Goal: Task Accomplishment & Management: Manage account settings

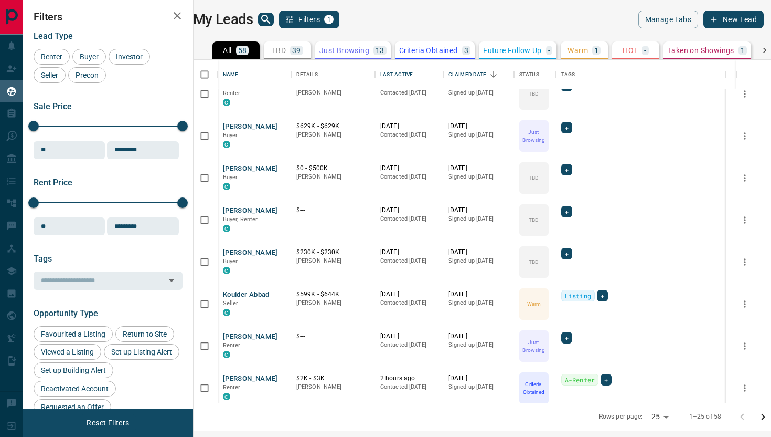
scroll to position [568, 0]
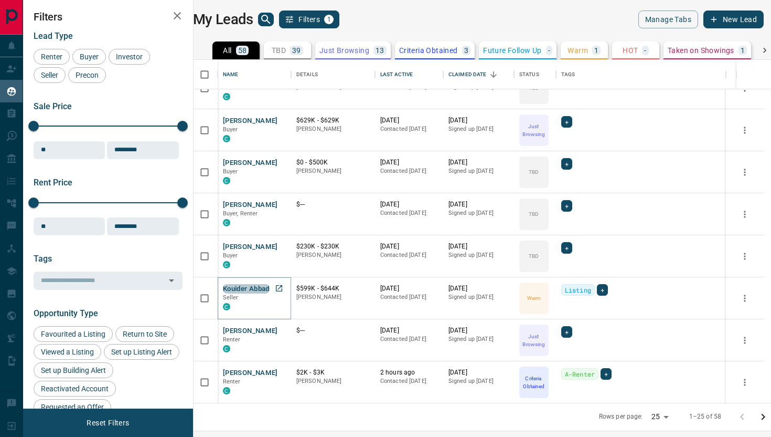
click at [263, 291] on button "Kouider Abbad" at bounding box center [246, 289] width 47 height 10
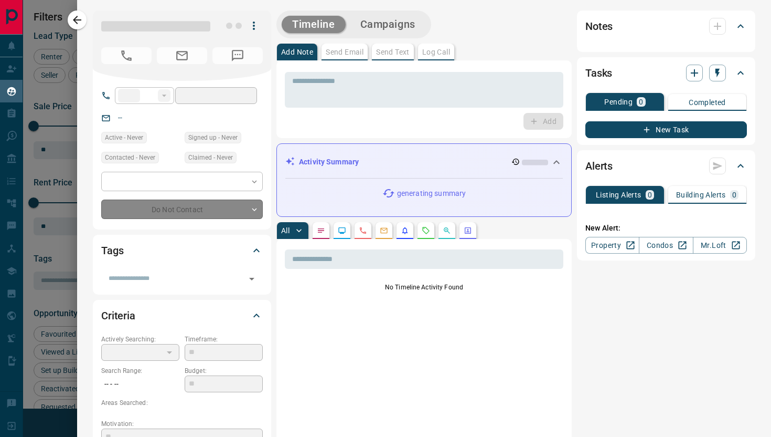
type input "**"
type input "**********"
type input "*"
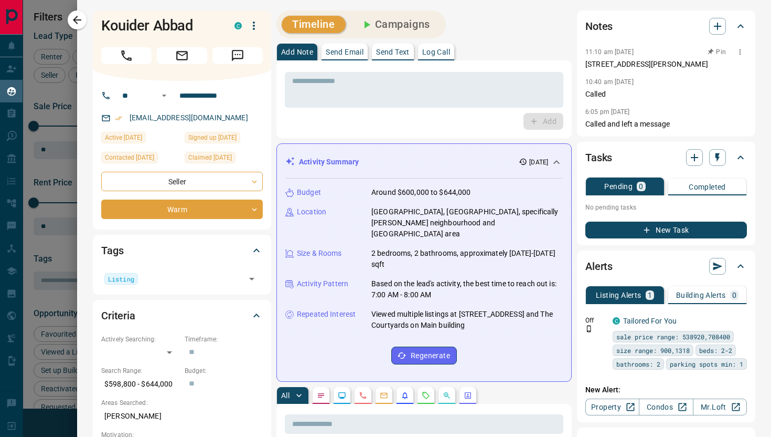
click at [655, 61] on p "[STREET_ADDRESS][PERSON_NAME]" at bounding box center [667, 64] width 162 height 11
click at [652, 63] on p "[STREET_ADDRESS][PERSON_NAME]" at bounding box center [667, 64] width 162 height 11
drag, startPoint x: 726, startPoint y: 61, endPoint x: 581, endPoint y: 63, distance: 144.8
click at [581, 63] on div "Notes 11:10 am [DATE] [STREET_ADDRESS][PERSON_NAME] 10:40 am [DATE] Called 6:05…" at bounding box center [666, 73] width 178 height 126
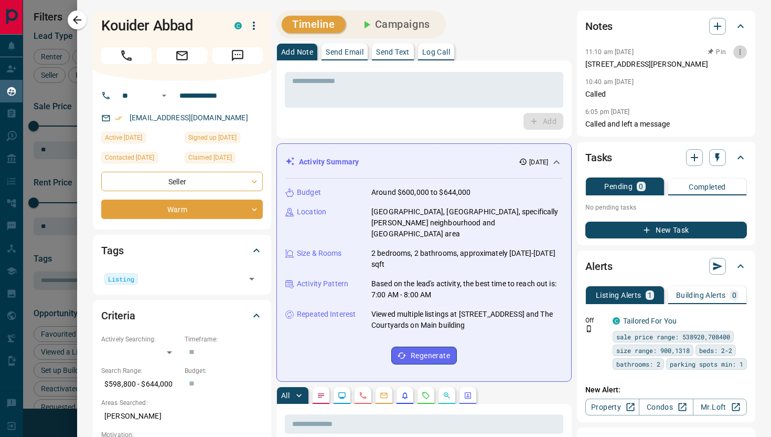
click at [741, 53] on icon "button" at bounding box center [740, 52] width 8 height 8
click at [730, 68] on li "Edit" at bounding box center [723, 71] width 46 height 16
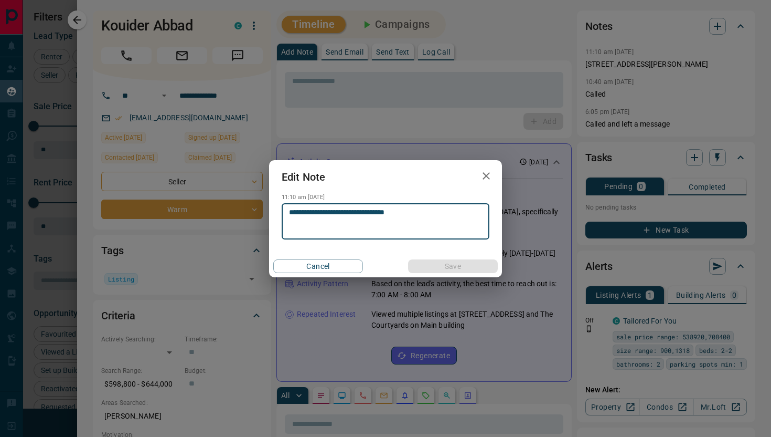
drag, startPoint x: 448, startPoint y: 213, endPoint x: 267, endPoint y: 211, distance: 181.0
click at [267, 211] on div "**********" at bounding box center [385, 218] width 771 height 437
click at [347, 215] on textarea at bounding box center [385, 221] width 193 height 27
type textarea "**********"
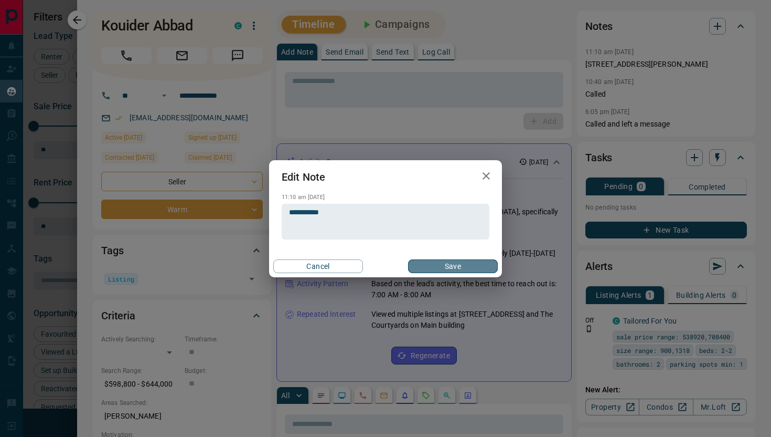
click at [469, 265] on button "Save" at bounding box center [453, 266] width 90 height 14
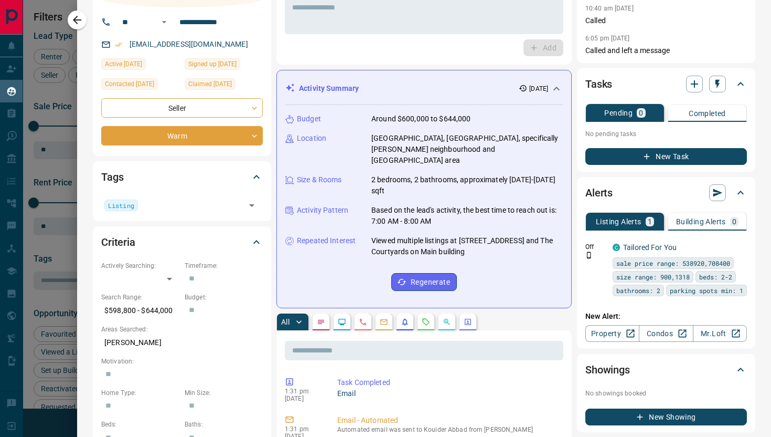
scroll to position [0, 0]
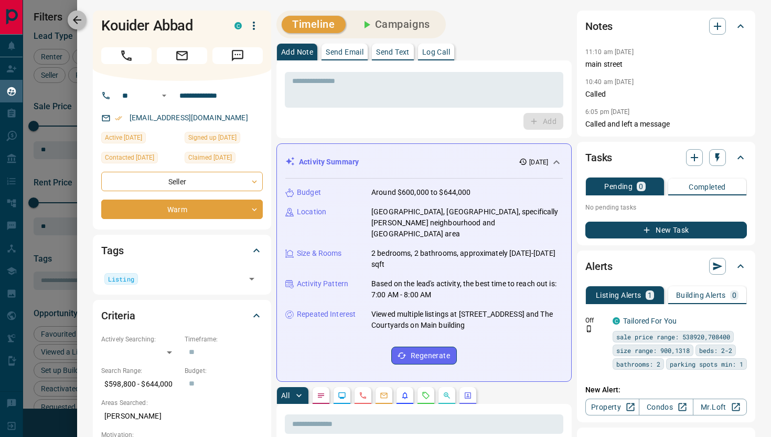
click at [77, 20] on icon "button" at bounding box center [77, 20] width 8 height 8
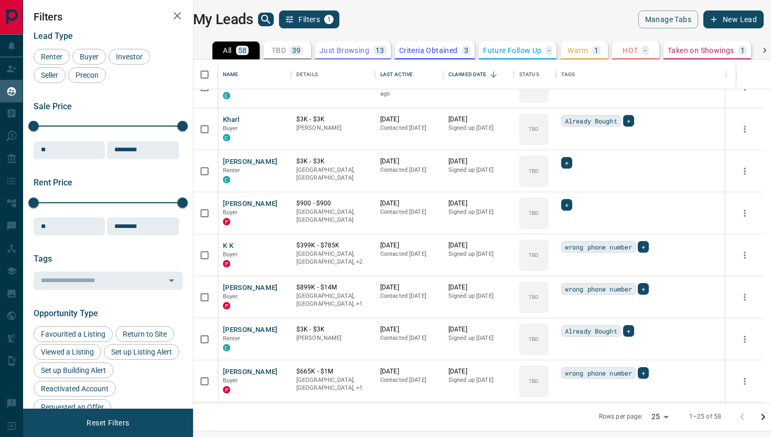
scroll to position [159, 0]
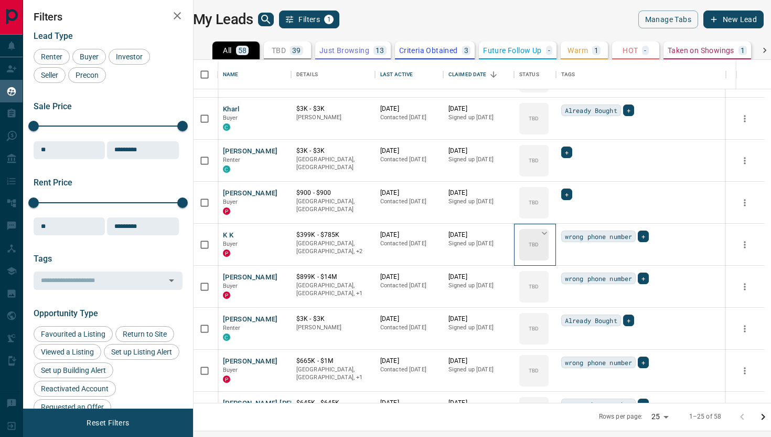
click at [550, 231] on icon at bounding box center [544, 233] width 10 height 10
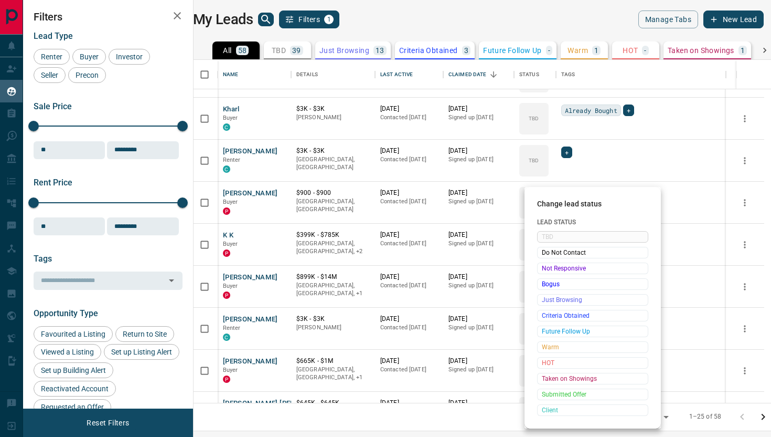
click at [615, 167] on div at bounding box center [385, 218] width 771 height 437
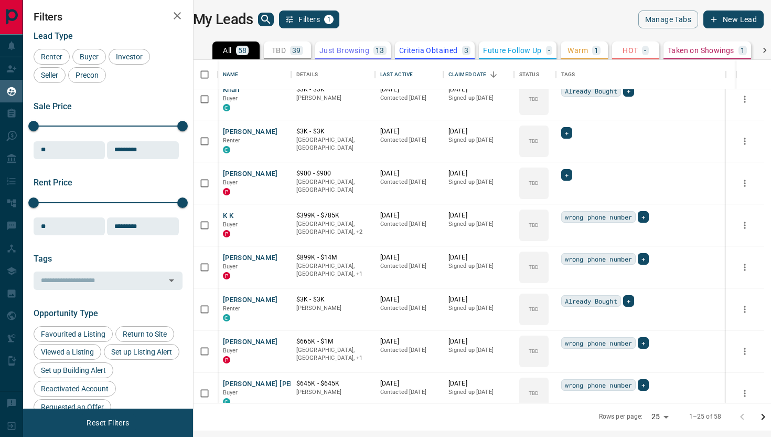
scroll to position [0, 0]
